Goal: Task Accomplishment & Management: Manage account settings

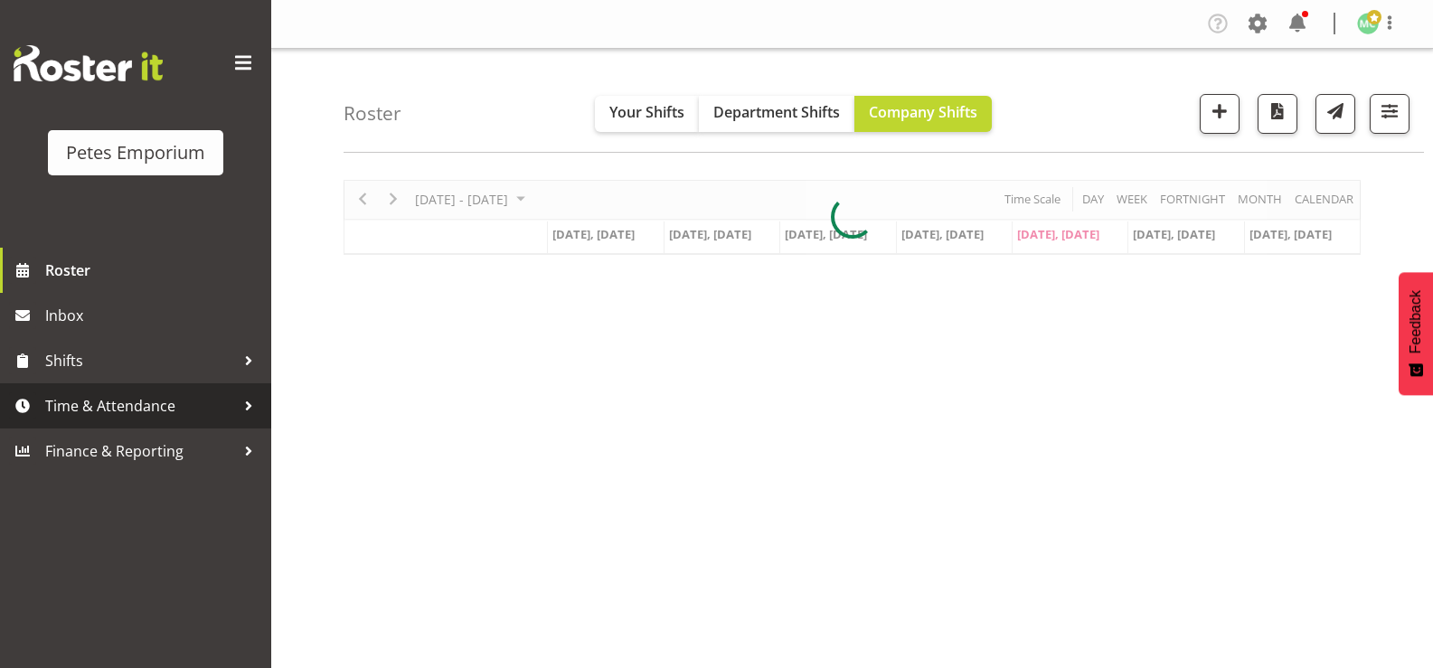
click at [118, 420] on span "Time & Attendance" at bounding box center [140, 405] width 190 height 27
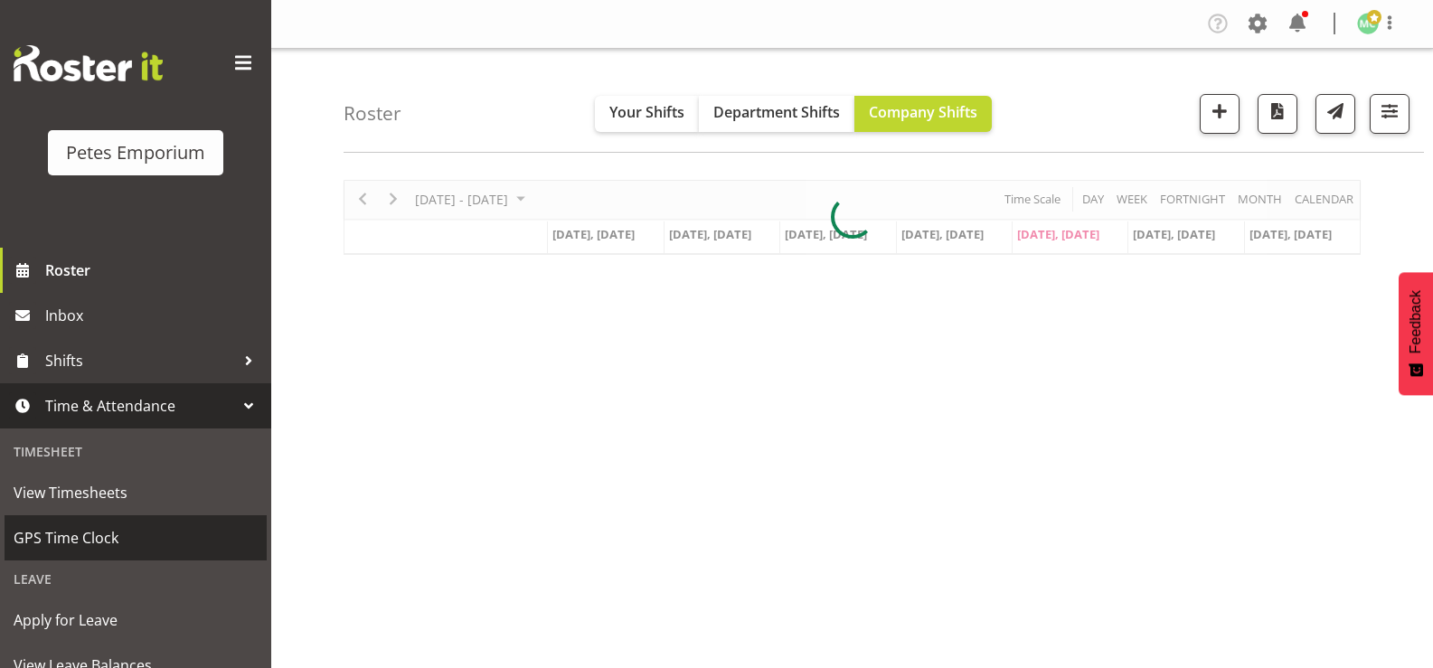
click at [118, 522] on link "GPS Time Clock" at bounding box center [136, 537] width 262 height 45
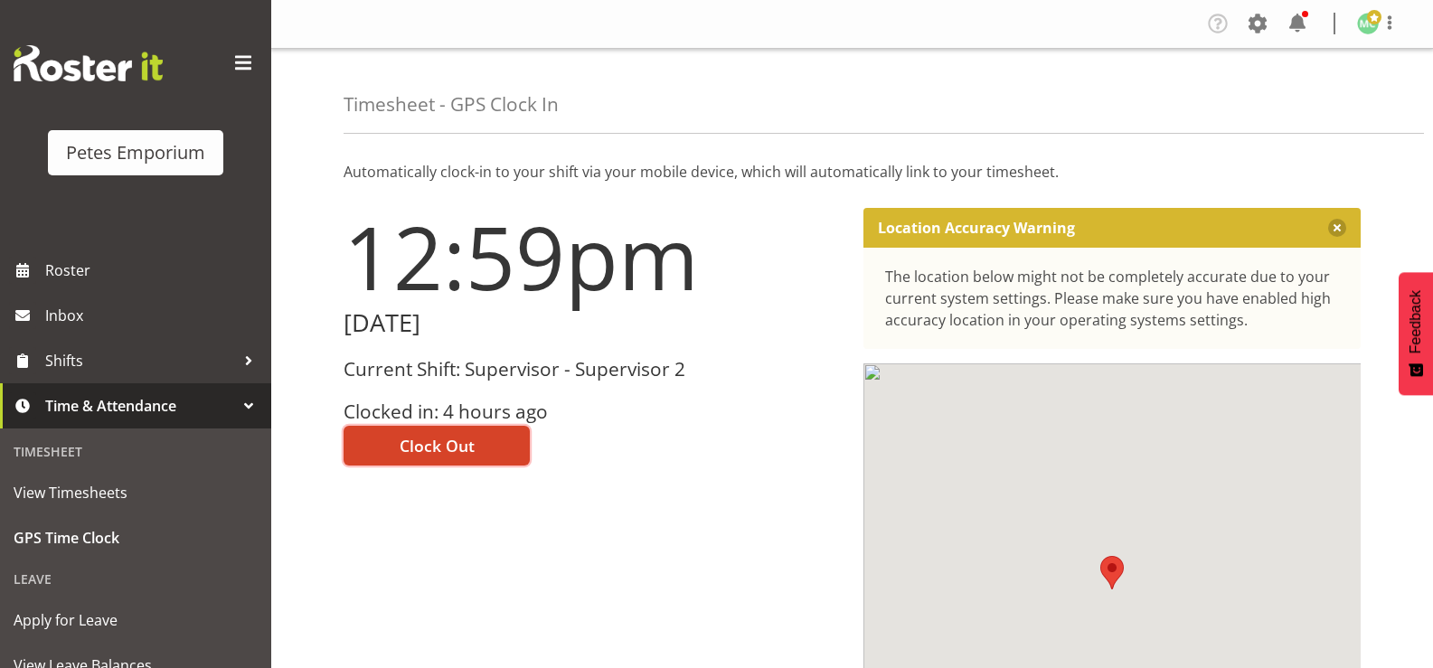
click at [477, 445] on button "Clock Out" at bounding box center [437, 446] width 186 height 40
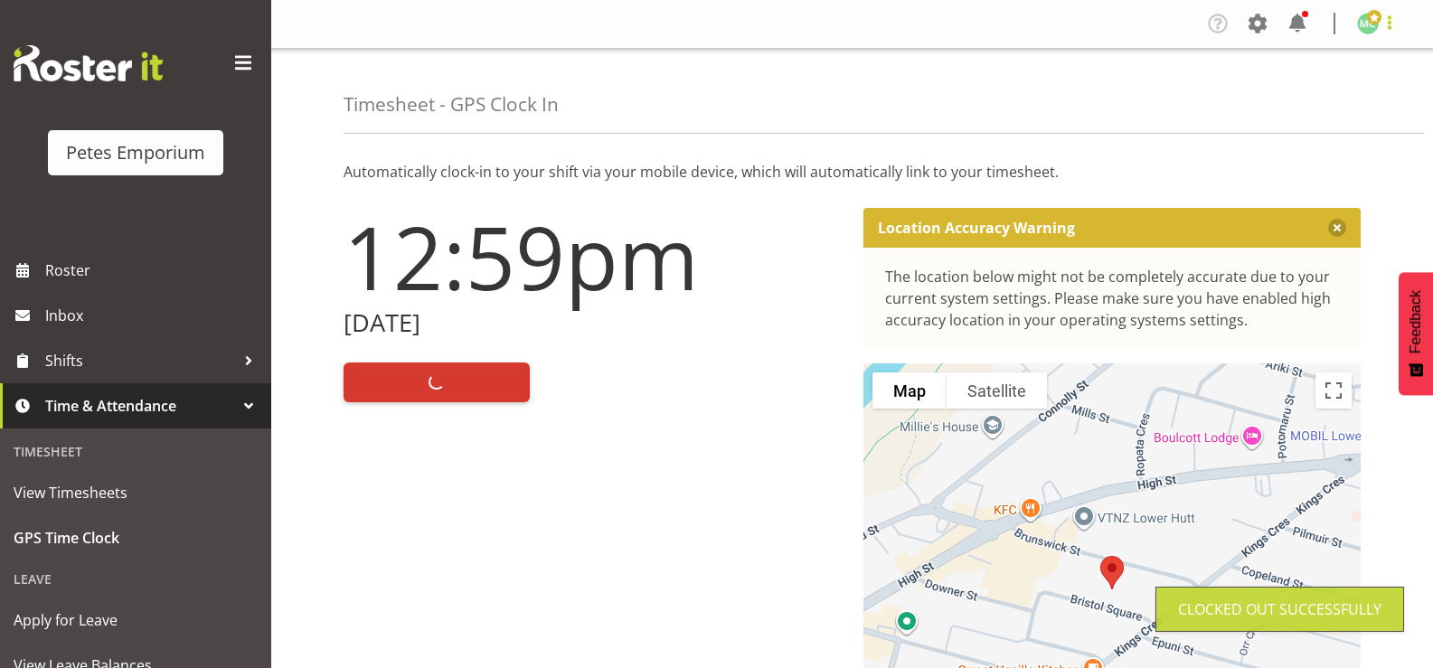
click at [1386, 33] on span at bounding box center [1390, 23] width 22 height 22
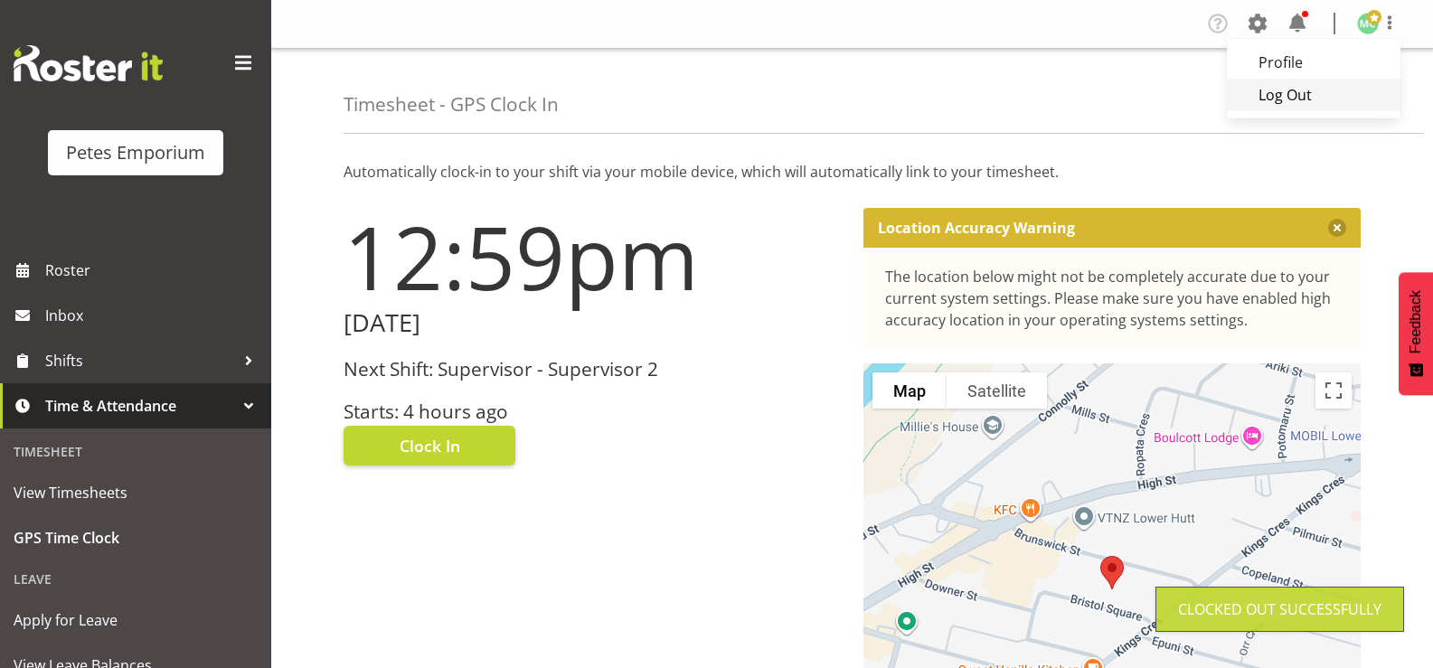
click at [1361, 94] on link "Log Out" at bounding box center [1314, 95] width 174 height 33
